Goal: Submit feedback/report problem

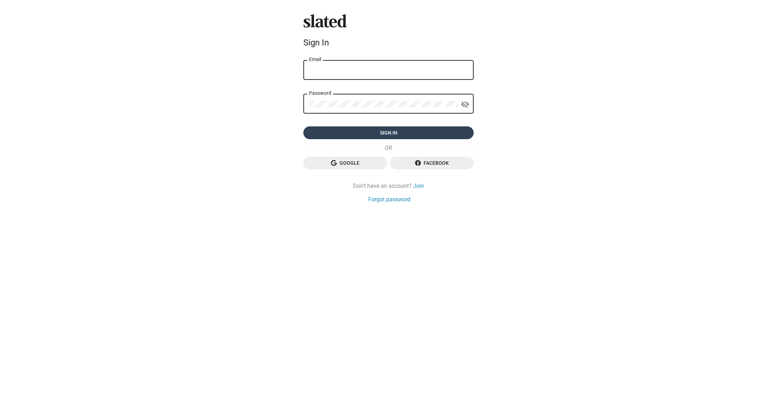
type input "[EMAIL_ADDRESS][DOMAIN_NAME]"
click at [372, 135] on span "Sign in" at bounding box center [388, 132] width 159 height 13
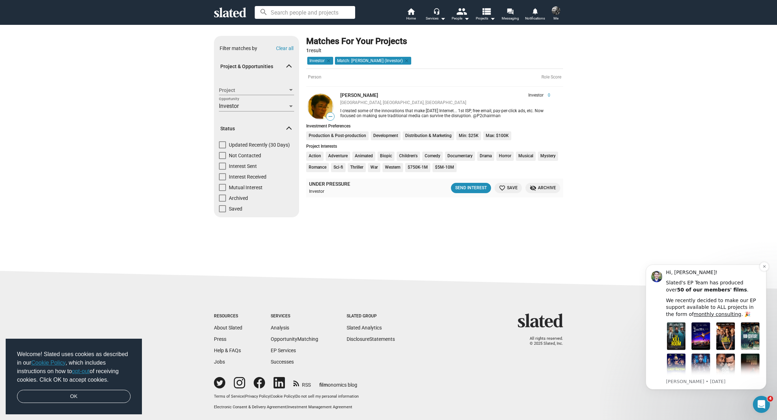
scroll to position [66, 0]
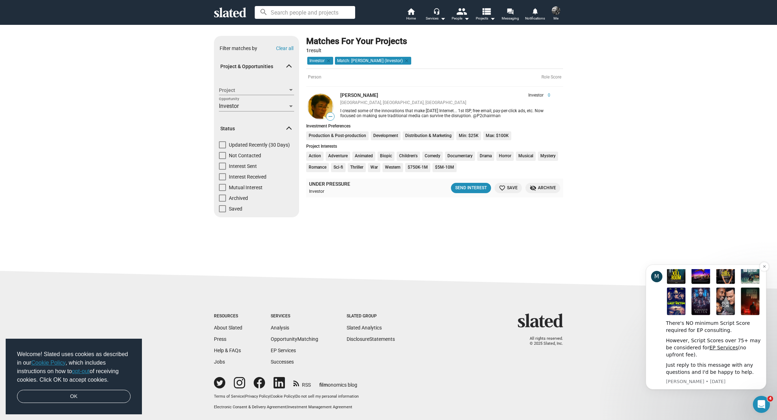
click at [708, 371] on div "Just reply to this message with any questions and I'd be happy to help." at bounding box center [713, 369] width 95 height 14
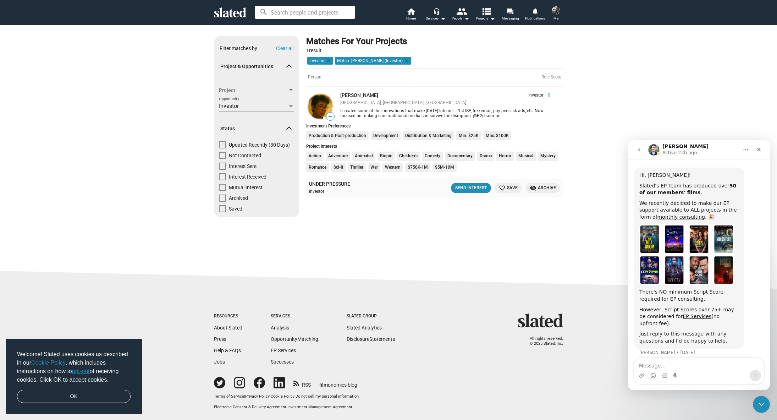
scroll to position [34, 0]
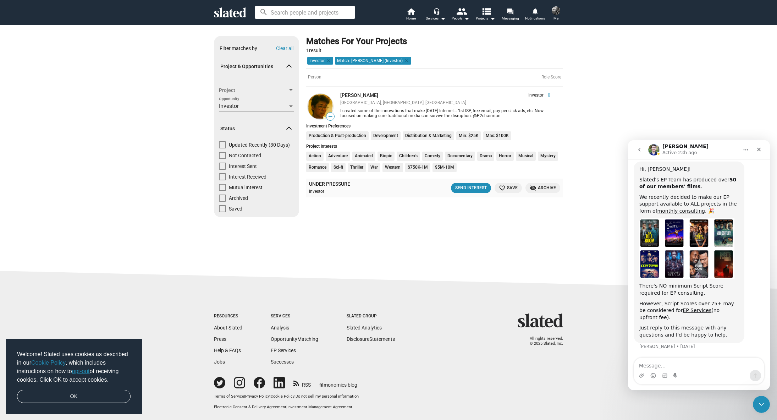
click at [689, 365] on textarea "Message…" at bounding box center [699, 364] width 130 height 12
type textarea "Hi guys I get so many spammy matches"
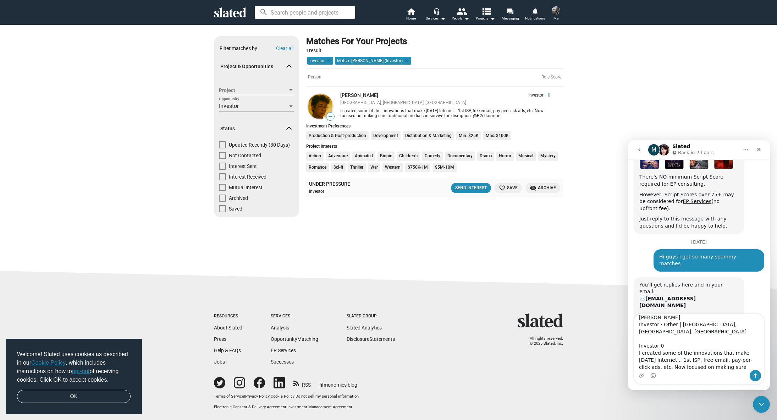
scroll to position [174, 0]
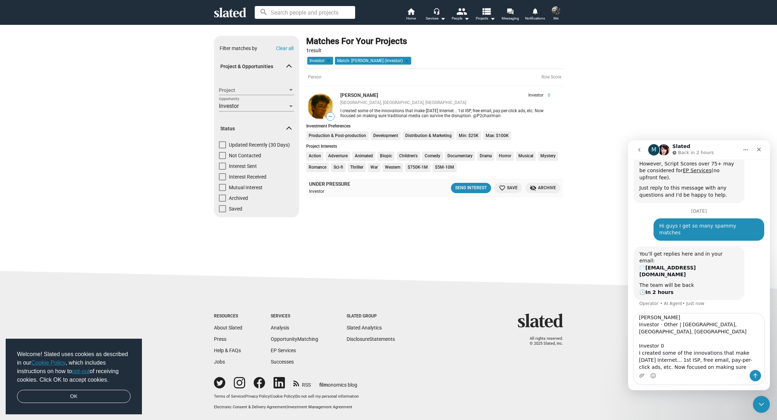
type textarea "0 [PERSON_NAME] Investor · Other | [GEOGRAPHIC_DATA], [GEOGRAPHIC_DATA], [GEOGR…"
click at [756, 373] on icon "Send a message…" at bounding box center [756, 376] width 6 height 6
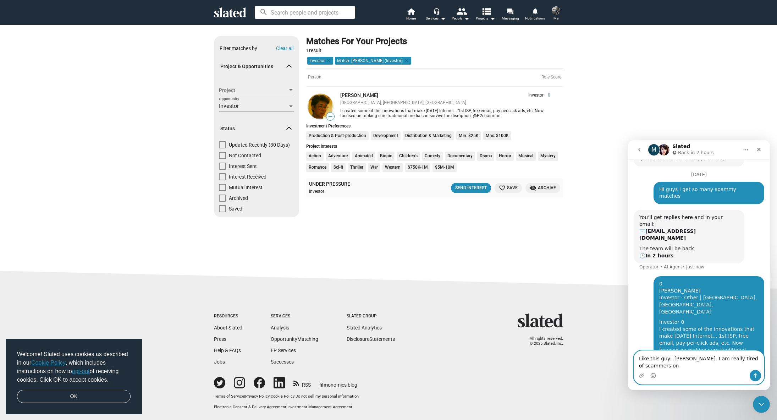
scroll to position [218, 0]
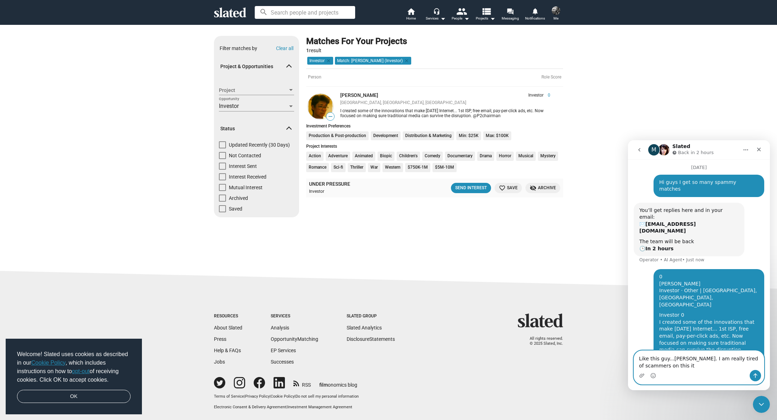
type textarea "Like this guy...[PERSON_NAME]. I am really tired of scammers on this ite"
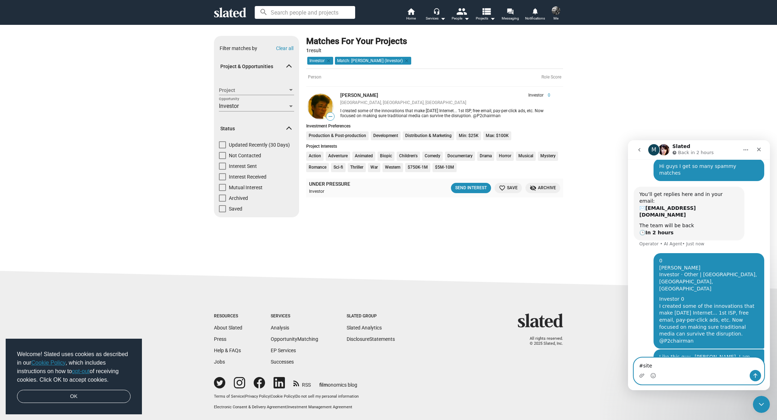
type textarea "#site"
click at [757, 373] on icon "Send a message…" at bounding box center [756, 376] width 6 height 6
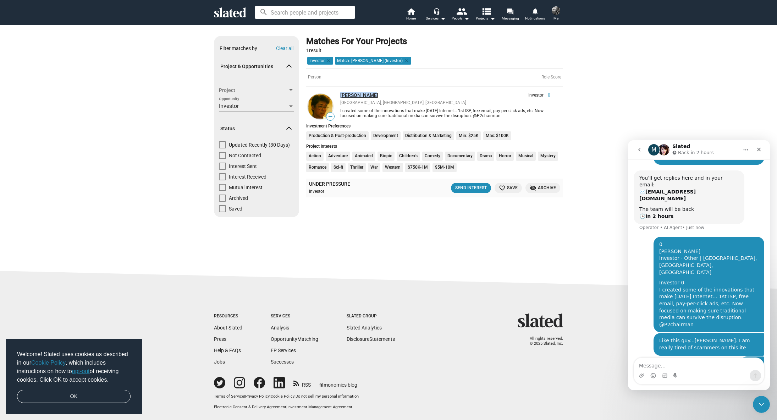
drag, startPoint x: 372, startPoint y: 95, endPoint x: 340, endPoint y: 95, distance: 31.2
click at [340, 95] on div "[PERSON_NAME]" at bounding box center [410, 95] width 140 height 6
copy link "[PERSON_NAME]"
